Goal: Transaction & Acquisition: Purchase product/service

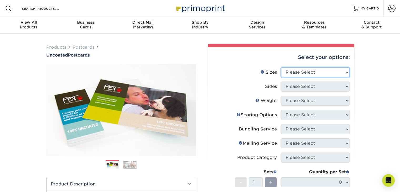
click at [347, 73] on select "Please Select 1.5" x 7" 2" x 8" 2.12" x 5.5" 2.75" x 4.25" 2.75" x 8.5" 3" x 4"…" at bounding box center [315, 72] width 68 height 10
select select "4.00x6.00"
click at [281, 67] on select "Please Select 1.5" x 7" 2" x 8" 2.12" x 5.5" 2.75" x 4.25" 2.75" x 8.5" 3" x 4"…" at bounding box center [315, 72] width 68 height 10
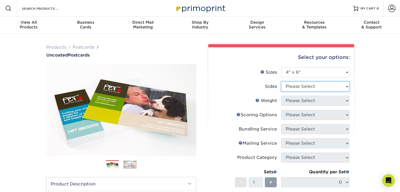
click at [329, 84] on select "Please Select Print Both Sides Print Front Only" at bounding box center [315, 87] width 68 height 10
select select "13abbda7-1d64-4f25-8bb2-c179b224825d"
click at [281, 82] on select "Please Select Print Both Sides Print Front Only" at bounding box center [315, 87] width 68 height 10
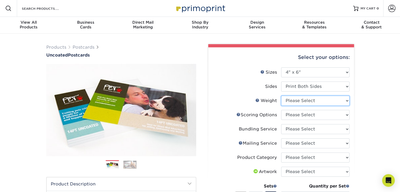
click at [319, 101] on select "Please Select 14PT Uncoated" at bounding box center [315, 101] width 68 height 10
select select "14PT Uncoated"
click at [281, 96] on select "Please Select 14PT Uncoated" at bounding box center [315, 101] width 68 height 10
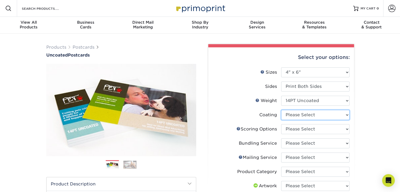
click at [321, 118] on select at bounding box center [315, 115] width 68 height 10
click at [281, 110] on select at bounding box center [315, 115] width 68 height 10
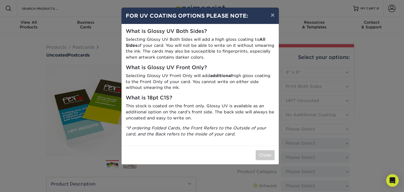
click at [321, 130] on div "× FOR UV COATING OPTIONS PLEASE NOTE: What is Glossy UV Both Sides? Selecting G…" at bounding box center [202, 96] width 404 height 192
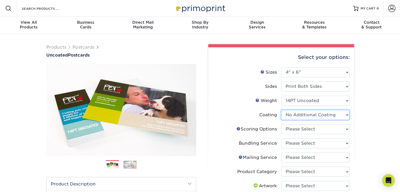
click at [340, 114] on select at bounding box center [315, 115] width 68 height 10
select select "-1"
click at [281, 110] on select at bounding box center [315, 115] width 68 height 10
select select
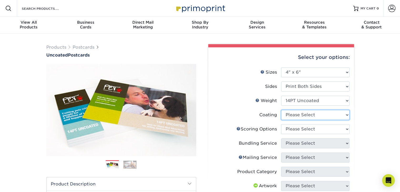
click at [338, 116] on select at bounding box center [315, 115] width 68 height 10
select select "3e7618de-abca-4bda-9f97-8b9129e913d8"
click at [281, 110] on select at bounding box center [315, 115] width 68 height 10
select select "-1"
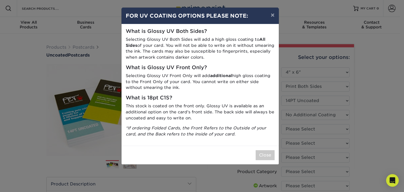
click at [374, 116] on div "× FOR UV COATING OPTIONS PLEASE NOTE: What is Glossy UV Both Sides? Selecting G…" at bounding box center [202, 96] width 404 height 192
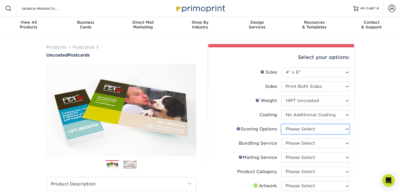
click at [346, 128] on select "Please Select No Scoring One Score" at bounding box center [315, 129] width 68 height 10
select select "16ebe401-5398-422d-8cb0-f3adbb82deb5"
click at [281, 124] on select "Please Select No Scoring One Score" at bounding box center [315, 129] width 68 height 10
click at [347, 144] on select "Please Select No Bundling Services Yes, Bundles of 50 (+2 Days) Yes, Bundles of…" at bounding box center [315, 143] width 68 height 10
select select "58689abb-25c0-461c-a4c3-a80b627d6649"
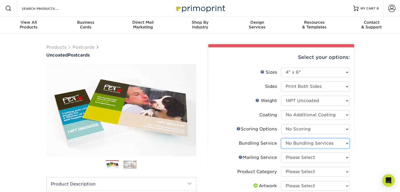
click at [281, 138] on select "Please Select No Bundling Services Yes, Bundles of 50 (+2 Days) Yes, Bundles of…" at bounding box center [315, 143] width 68 height 10
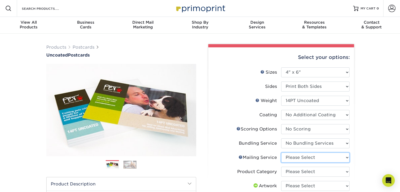
click at [336, 157] on select "Please Select No Direct Mailing Service No, I will mail/stamp/imprint Direct Ma…" at bounding box center [315, 158] width 68 height 10
select select "3e5e9bdd-d78a-4c28-a41d-fe1407925ca6"
click at [281, 153] on select "Please Select No Direct Mailing Service No, I will mail/stamp/imprint Direct Ma…" at bounding box center [315, 158] width 68 height 10
click at [311, 172] on select "Please Select Postcards" at bounding box center [315, 172] width 68 height 10
select select "9b7272e0-d6c8-4c3c-8e97-d3a1bcdab858"
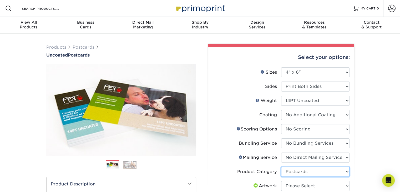
click at [281, 167] on select "Please Select Postcards" at bounding box center [315, 172] width 68 height 10
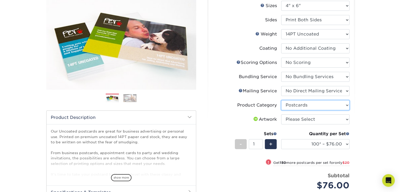
scroll to position [72, 0]
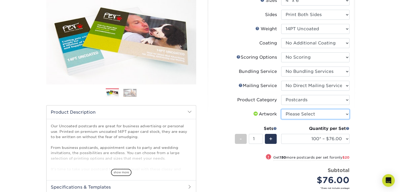
click at [325, 115] on select "Please Select I will upload files I need a design - $150" at bounding box center [315, 114] width 68 height 10
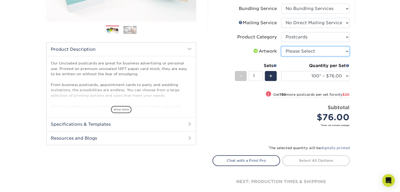
scroll to position [131, 0]
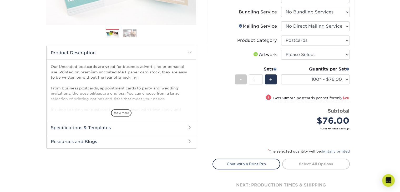
click at [190, 127] on span at bounding box center [190, 127] width 4 height 4
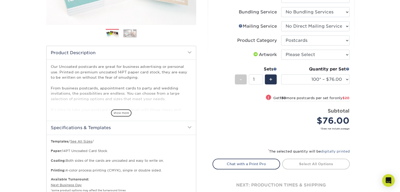
drag, startPoint x: 190, startPoint y: 127, endPoint x: 126, endPoint y: 129, distance: 63.7
click at [126, 129] on h2 "Specifications & Templates" at bounding box center [121, 128] width 149 height 14
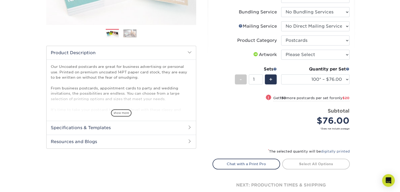
click at [140, 132] on h2 "Specifications & Templates" at bounding box center [121, 128] width 149 height 14
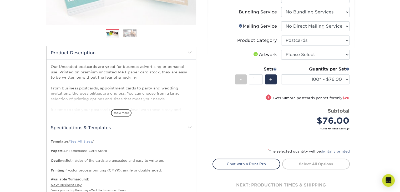
click at [79, 140] on link "See All Sizes" at bounding box center [81, 141] width 22 height 4
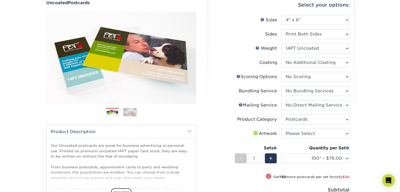
scroll to position [0, 0]
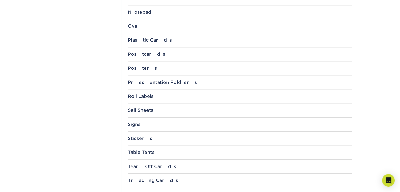
scroll to position [506, 0]
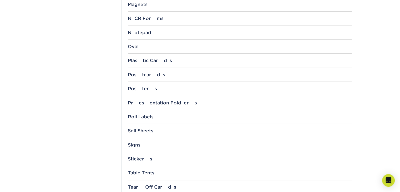
click at [142, 72] on div "Postcards" at bounding box center [240, 74] width 224 height 5
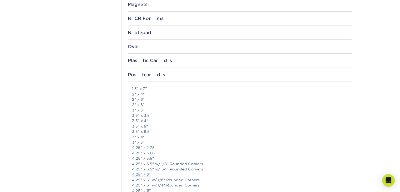
click at [145, 173] on link "4.25" x 6"" at bounding box center [141, 174] width 19 height 4
